Goal: Use online tool/utility

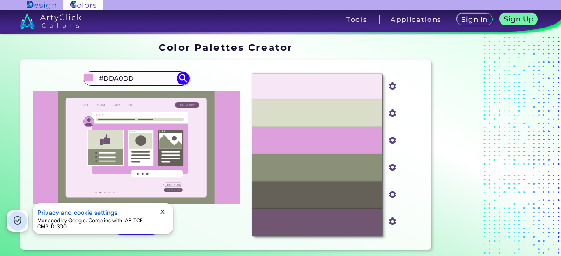
click at [133, 74] on input "#DDA0DD" at bounding box center [135, 79] width 81 height 12
drag, startPoint x: 135, startPoint y: 78, endPoint x: 92, endPoint y: 78, distance: 42.9
click at [92, 78] on div "#dda0dd #DDA0DD Light Plum ◉ Persian Plum ◉ Plum ◉ Plum Purple ◉ Plum Velvet ◉ …" at bounding box center [136, 78] width 106 height 14
click at [144, 77] on input "khkai" at bounding box center [135, 79] width 81 height 12
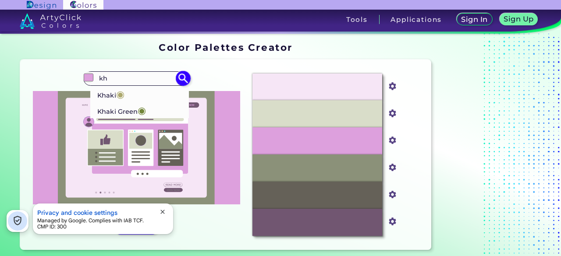
type input "kh"
click at [131, 110] on p "Khaki Green ◉" at bounding box center [121, 110] width 49 height 16
type input "#728639"
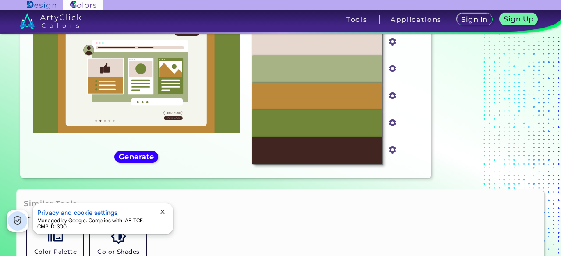
scroll to position [40, 0]
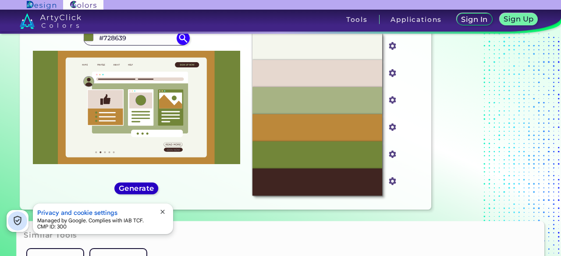
click at [150, 190] on h5 "Generate" at bounding box center [136, 188] width 32 height 7
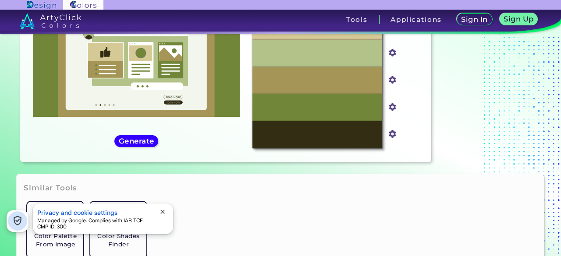
scroll to position [0, 0]
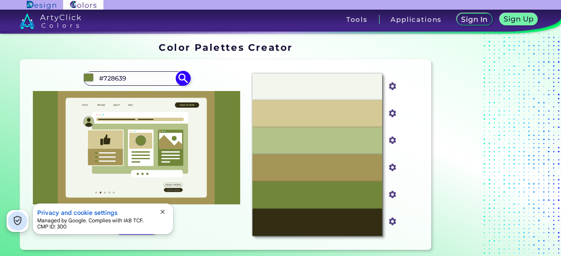
drag, startPoint x: 144, startPoint y: 80, endPoint x: 99, endPoint y: 79, distance: 44.2
click at [99, 79] on input "#728639" at bounding box center [135, 79] width 81 height 12
click at [140, 76] on input "#728639" at bounding box center [135, 79] width 81 height 12
drag, startPoint x: 140, startPoint y: 76, endPoint x: 86, endPoint y: 78, distance: 54.4
click at [87, 78] on div "#728639 #728639 Khaki ◉ Khaki Green ◉" at bounding box center [136, 78] width 106 height 14
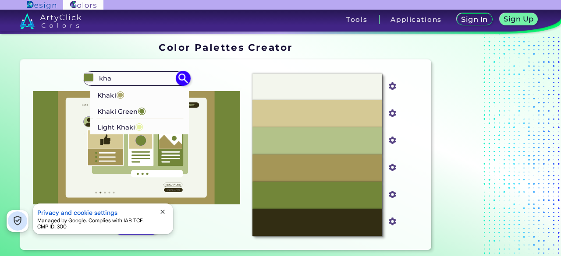
type input "kha"
click at [106, 97] on p "Khaki ◉" at bounding box center [110, 94] width 27 height 16
type input "#ada96e"
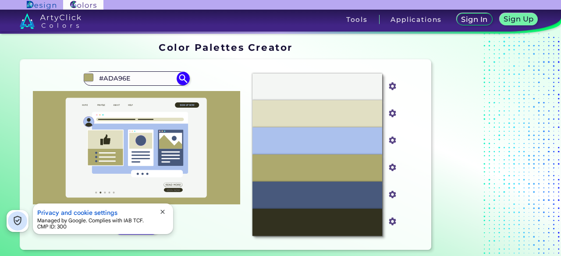
drag, startPoint x: 134, startPoint y: 80, endPoint x: 78, endPoint y: 80, distance: 56.1
click at [78, 80] on div "#ada96e #ADA96E Khaki ◉ Khaki Green ◉ Light Khaki ◉ Generate Acadia ◉ ◉" at bounding box center [136, 155] width 218 height 177
type input "camel"
click at [136, 88] on li "Camel ◉" at bounding box center [140, 94] width 98 height 16
type input "#c69f59"
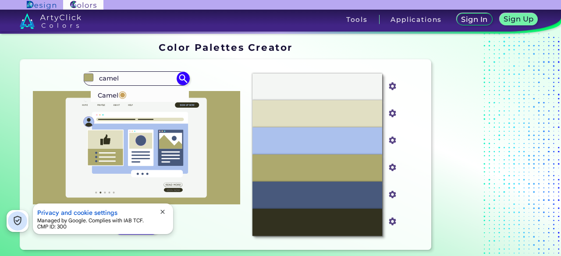
type input "#C69F59"
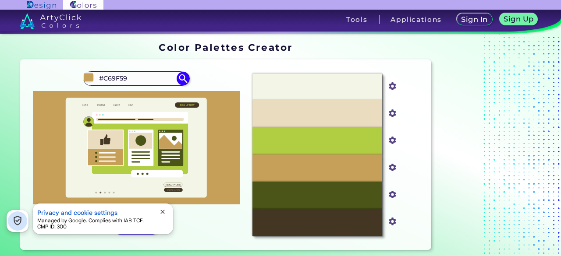
click at [162, 212] on span "close" at bounding box center [162, 211] width 7 height 7
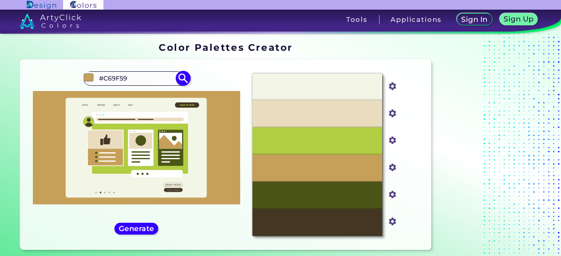
drag, startPoint x: 130, startPoint y: 78, endPoint x: 96, endPoint y: 77, distance: 33.3
click at [92, 76] on div "#c69f59 #C69F59 Camel ◉" at bounding box center [136, 78] width 106 height 14
